Goal: Find specific page/section: Find specific page/section

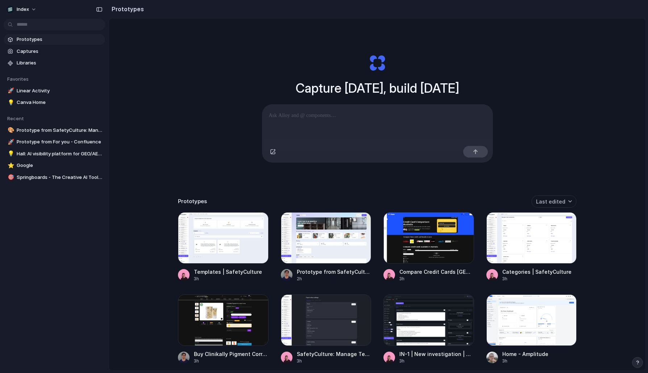
click at [204, 109] on div "Capture [DATE], build [DATE] Clone web app Clone screenshot Start from existing…" at bounding box center [377, 213] width 536 height 390
click at [197, 225] on div at bounding box center [223, 237] width 91 height 51
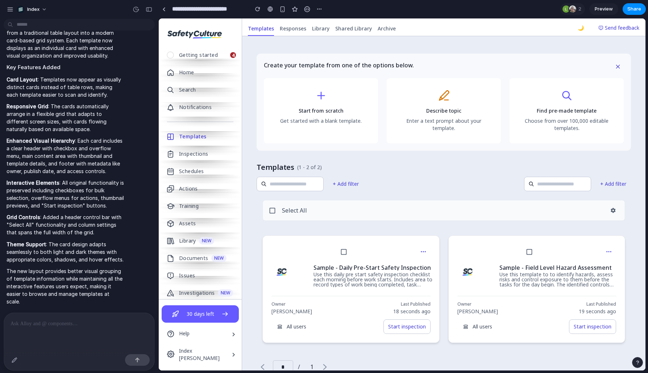
scroll to position [44, 0]
